Goal: Task Accomplishment & Management: Manage account settings

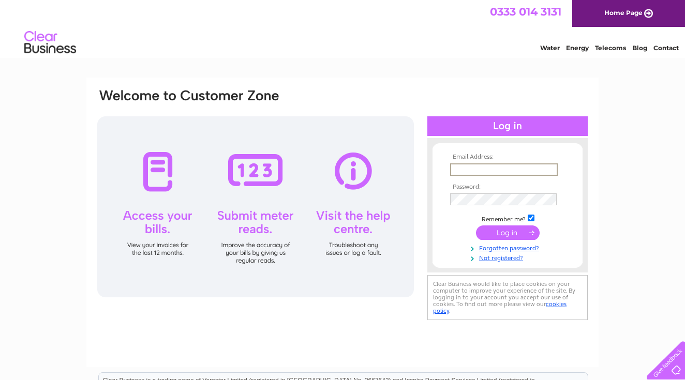
click at [514, 171] on input "text" at bounding box center [504, 169] width 108 height 12
type input "[EMAIL_ADDRESS][DOMAIN_NAME]"
click at [521, 230] on input "submit" at bounding box center [508, 231] width 64 height 14
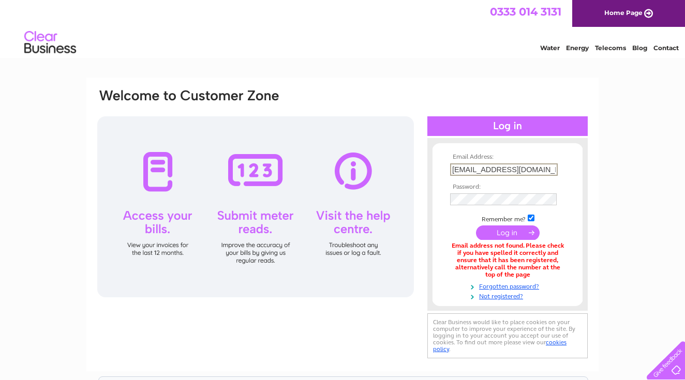
click at [454, 170] on input "[EMAIL_ADDRESS][DOMAIN_NAME]" at bounding box center [504, 169] width 108 height 12
type input "ianconway0708@gmail.com"
click at [493, 231] on input "submit" at bounding box center [508, 231] width 64 height 14
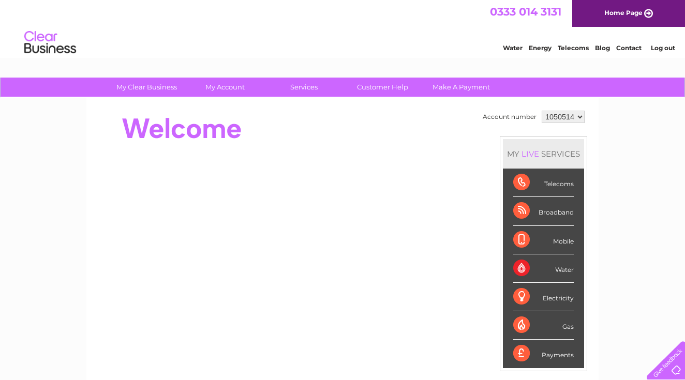
click at [561, 270] on div "Water" at bounding box center [543, 268] width 61 height 28
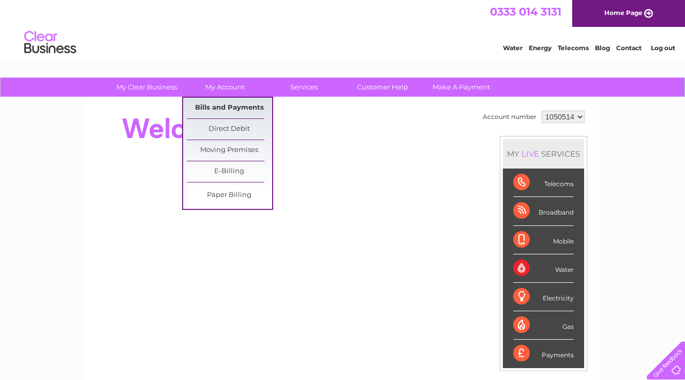
click at [232, 104] on link "Bills and Payments" at bounding box center [229, 108] width 85 height 21
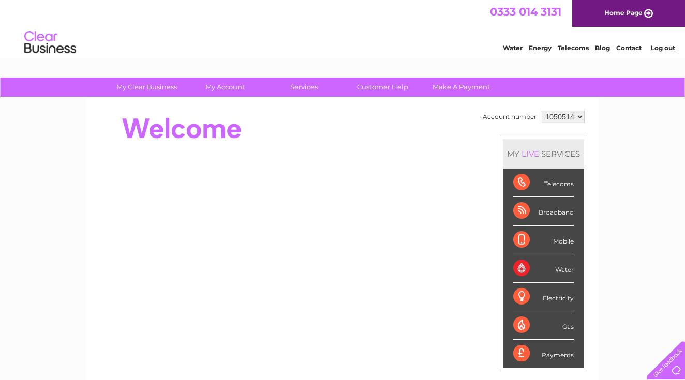
click at [661, 46] on link "Log out" at bounding box center [663, 48] width 24 height 8
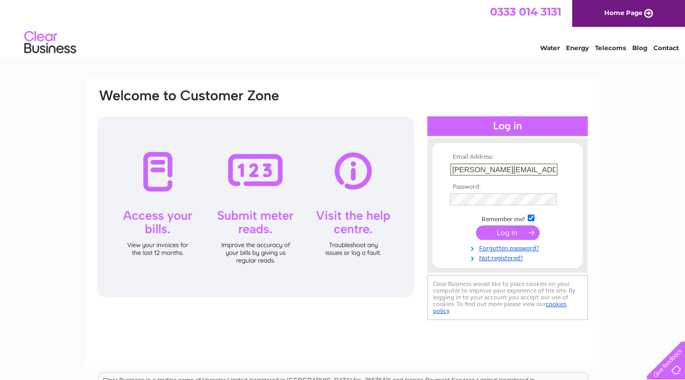
type input "[PERSON_NAME][EMAIL_ADDRESS][DOMAIN_NAME]"
click at [651, 129] on div "Email Address: ian@caledonianhouse.com Password: Forgotten password?" at bounding box center [342, 311] width 685 height 467
click at [507, 232] on input "submit" at bounding box center [508, 233] width 64 height 14
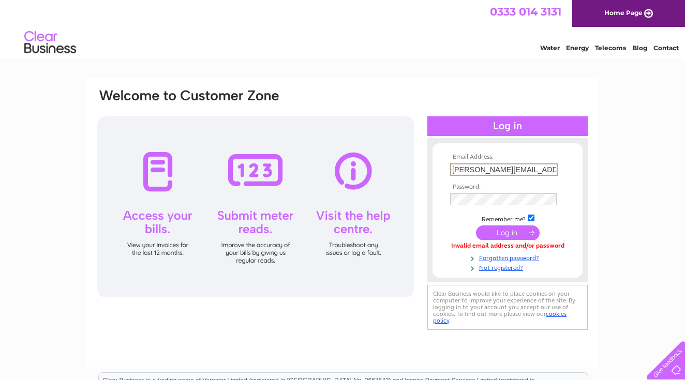
scroll to position [0, 3]
click at [596, 208] on div "Email Address: [EMAIL_ADDRESS][DOMAIN_NAME] Password:" at bounding box center [342, 223] width 512 height 290
drag, startPoint x: 545, startPoint y: 168, endPoint x: 418, endPoint y: 163, distance: 126.8
click at [418, 163] on div "Email Address: ian@caledonianhouse.com Password:" at bounding box center [342, 210] width 492 height 245
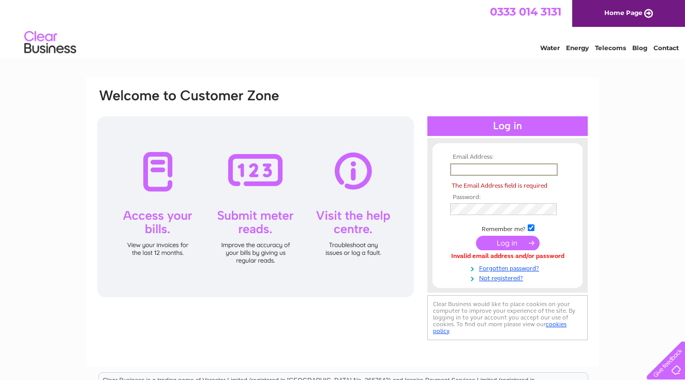
click at [548, 47] on link "Water" at bounding box center [550, 48] width 20 height 8
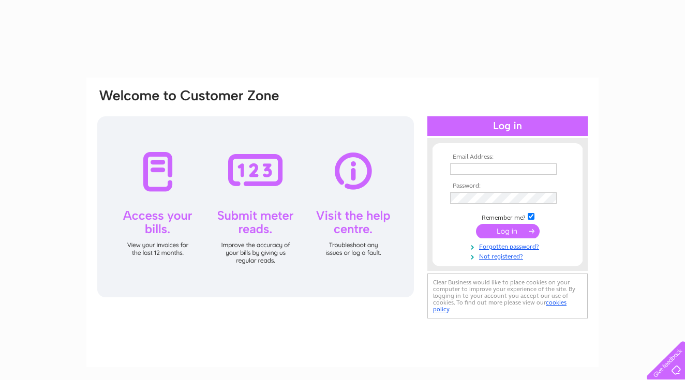
click at [480, 166] on input "text" at bounding box center [503, 168] width 107 height 11
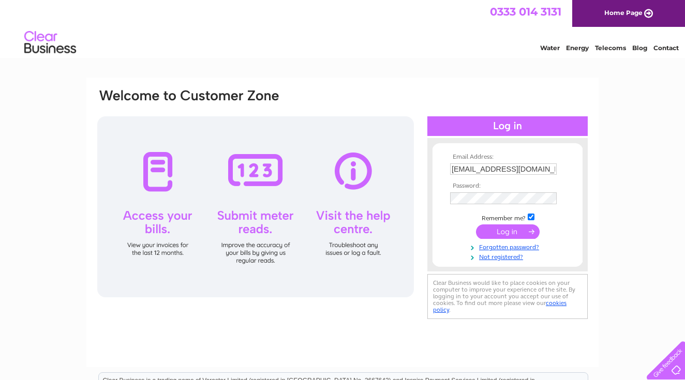
type input "ianconway0708@gmail.com"
click at [495, 230] on input "submit" at bounding box center [508, 233] width 64 height 14
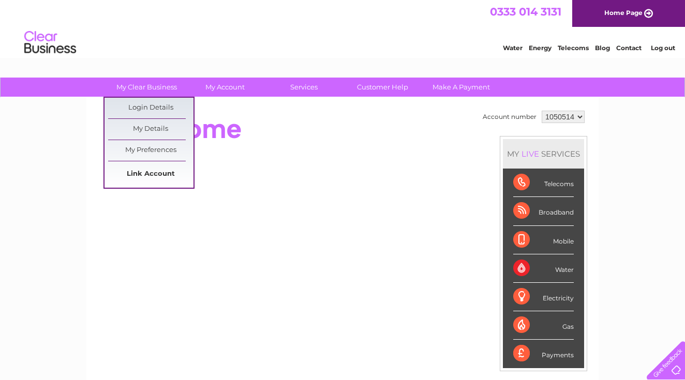
click at [154, 175] on link "Link Account" at bounding box center [150, 174] width 85 height 21
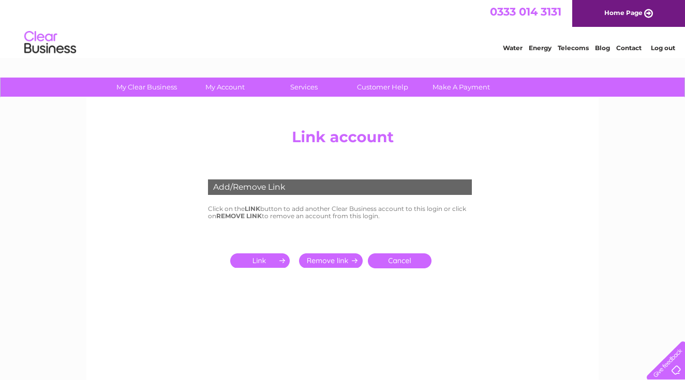
click at [276, 259] on input "submit" at bounding box center [262, 260] width 64 height 14
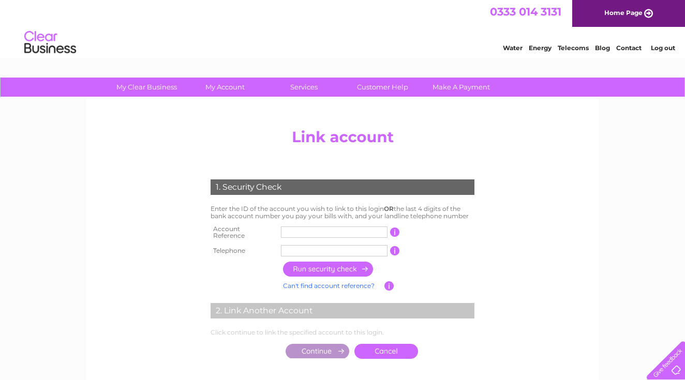
click at [311, 230] on input "text" at bounding box center [334, 232] width 107 height 11
type input "1040663"
click at [308, 246] on input "text" at bounding box center [334, 250] width 107 height 11
type input "07795548324"
click at [312, 264] on input "button" at bounding box center [328, 269] width 91 height 15
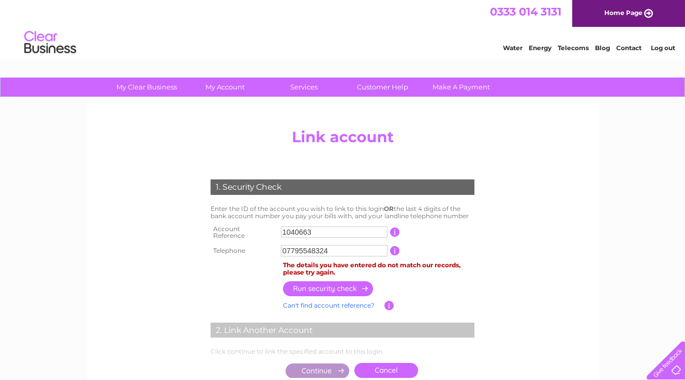
drag, startPoint x: 336, startPoint y: 246, endPoint x: 254, endPoint y: 250, distance: 81.9
click at [254, 250] on tr "Telephone 07795548324 1 of the landline telephone numbers you have given us" at bounding box center [342, 251] width 269 height 17
click at [528, 307] on center "Add/Remove Link Click on the LINK button to add another Clear Business account …" at bounding box center [342, 264] width 492 height 280
click at [514, 46] on link "Water" at bounding box center [513, 48] width 20 height 8
